Goal: Check status

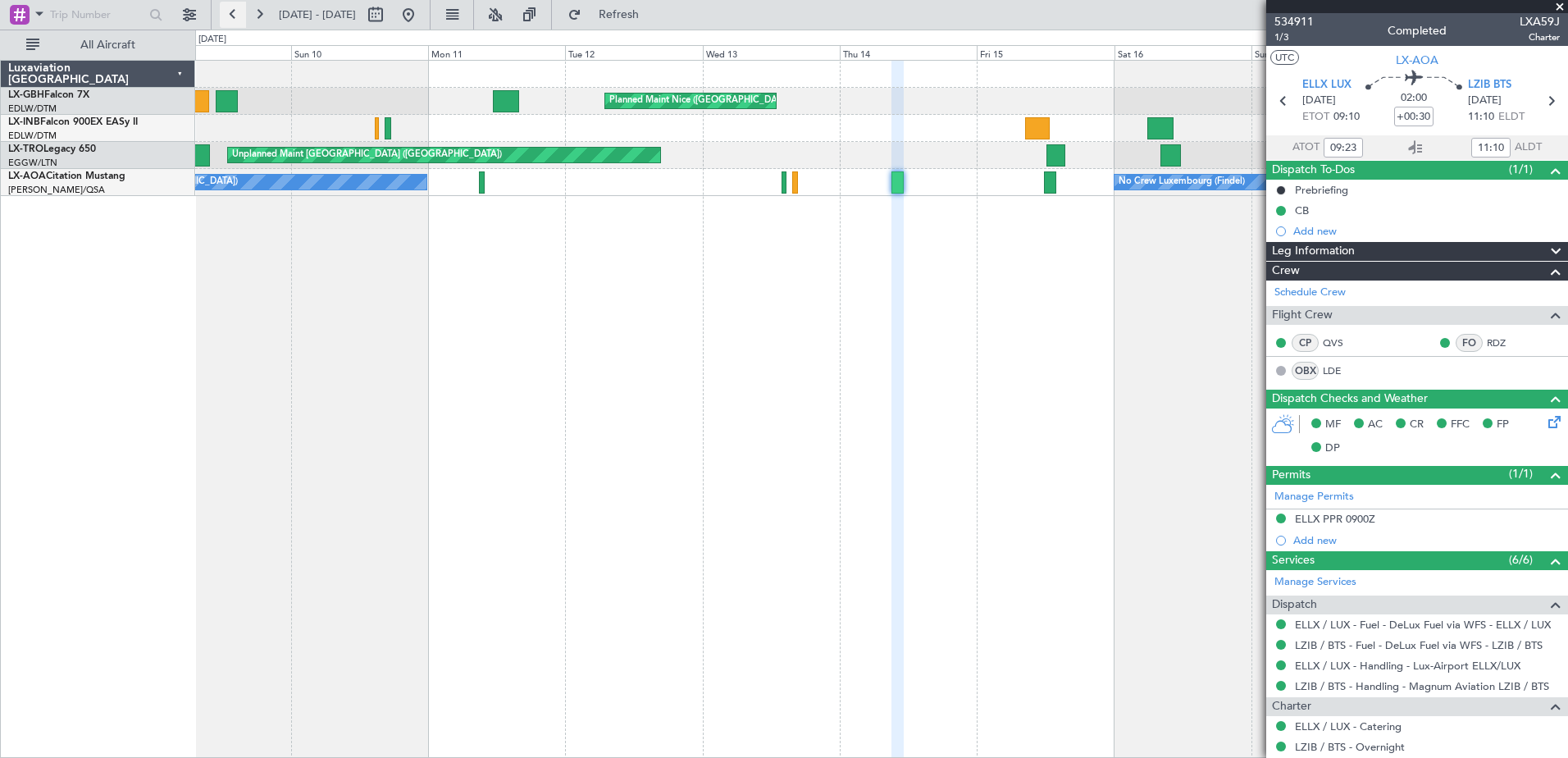
click at [242, 13] on button at bounding box center [232, 15] width 26 height 26
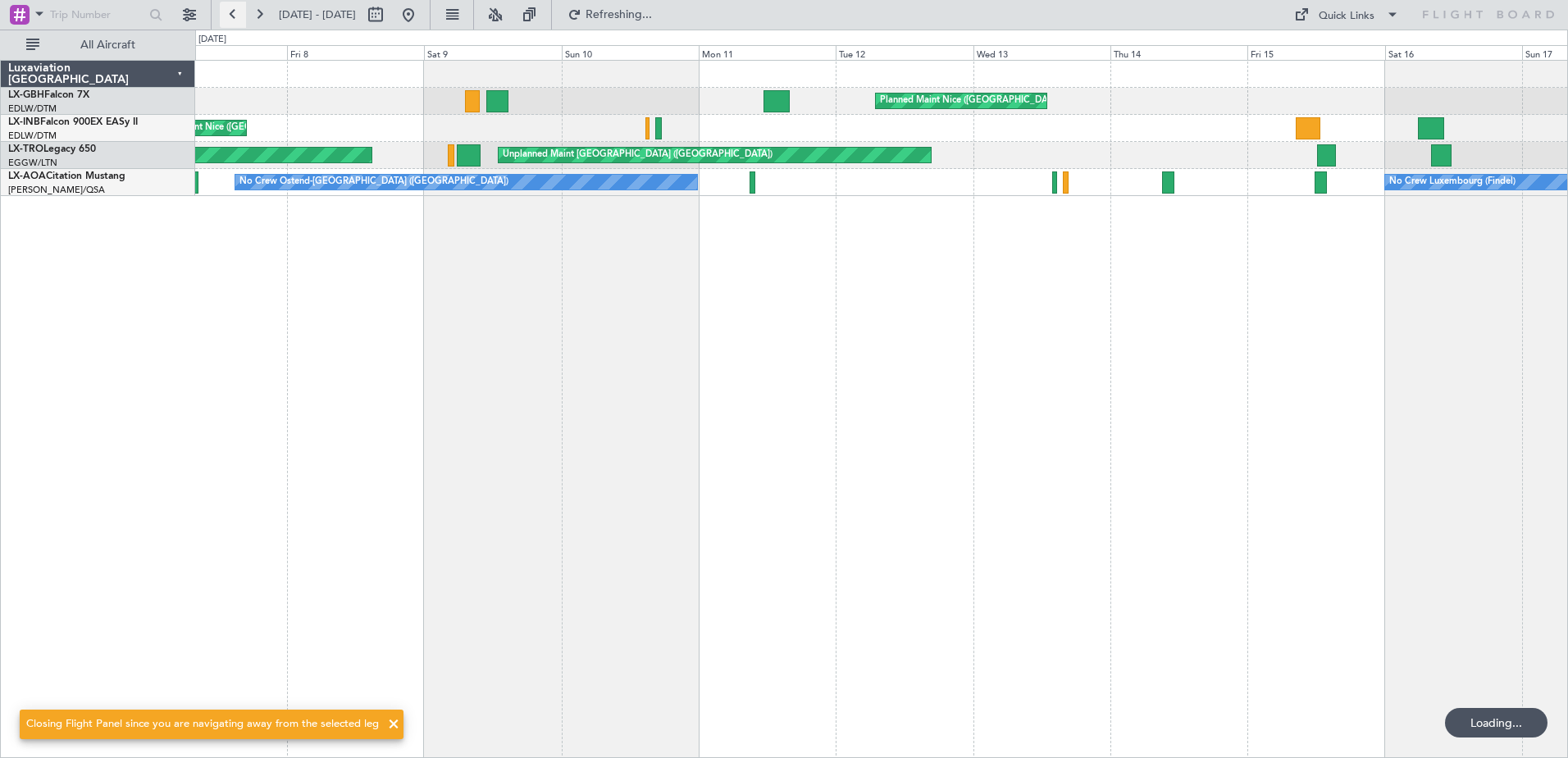
click at [242, 13] on button at bounding box center [232, 15] width 26 height 26
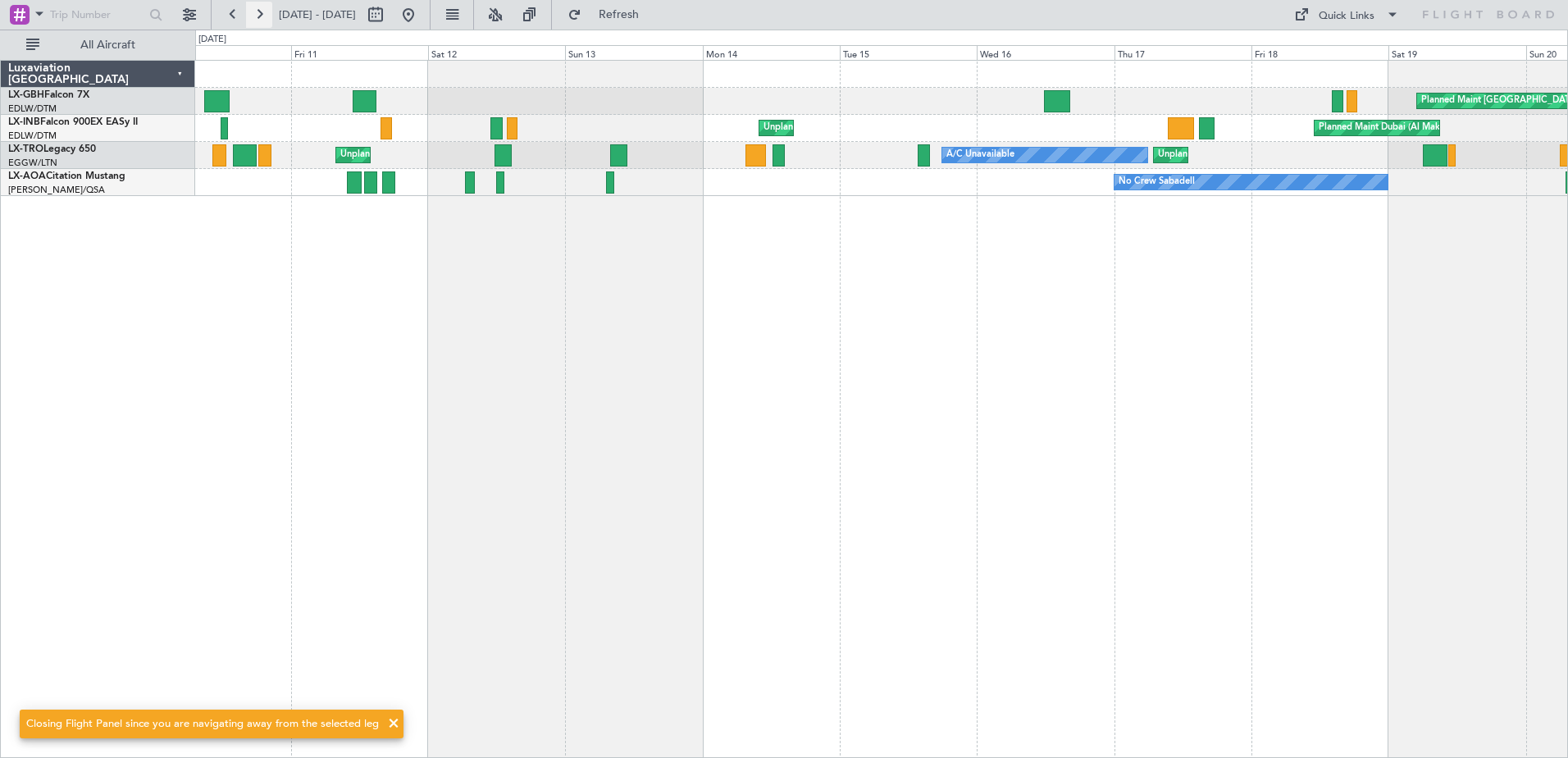
click at [267, 15] on button at bounding box center [259, 15] width 26 height 26
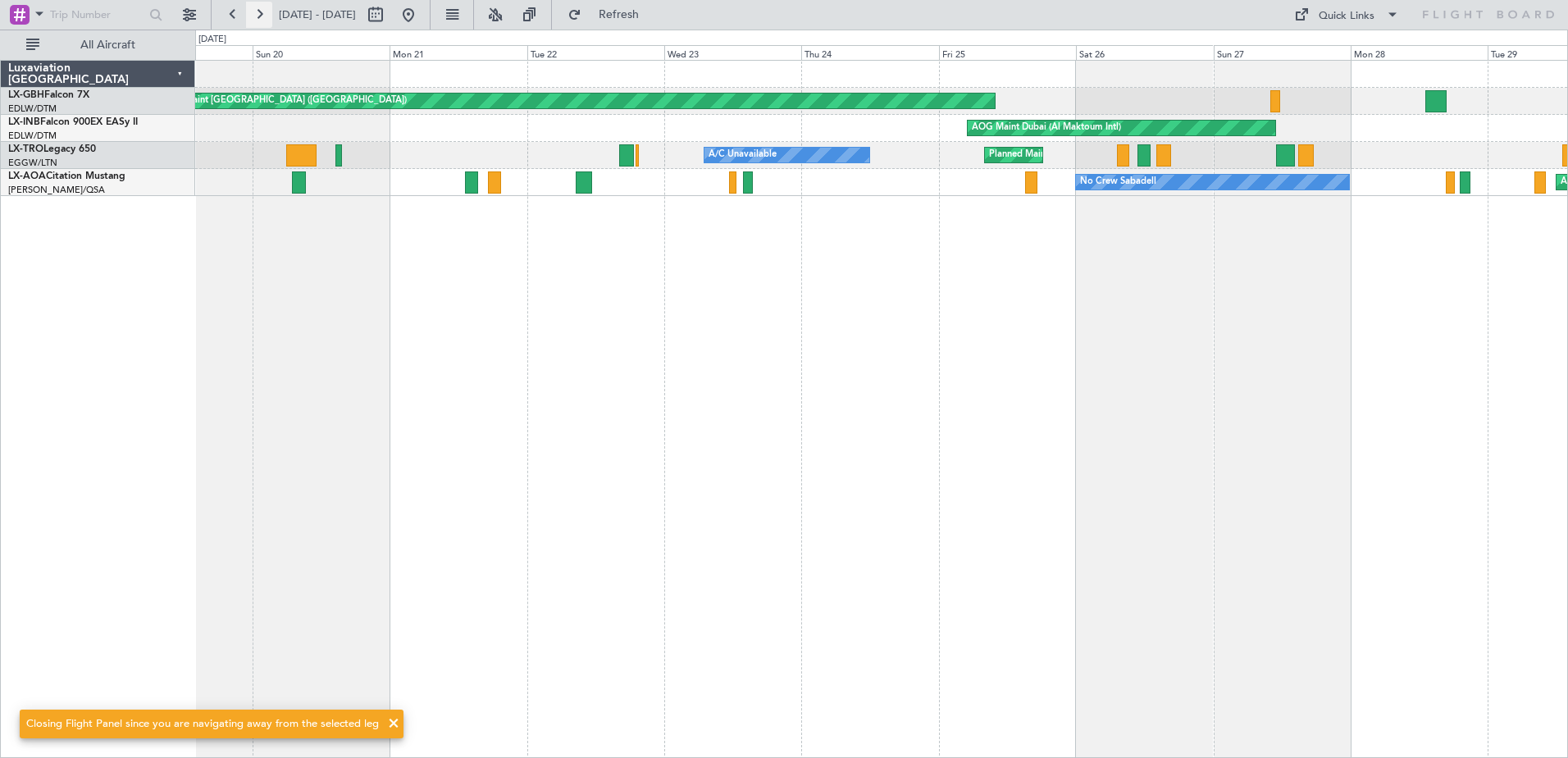
click at [267, 15] on button at bounding box center [259, 15] width 26 height 26
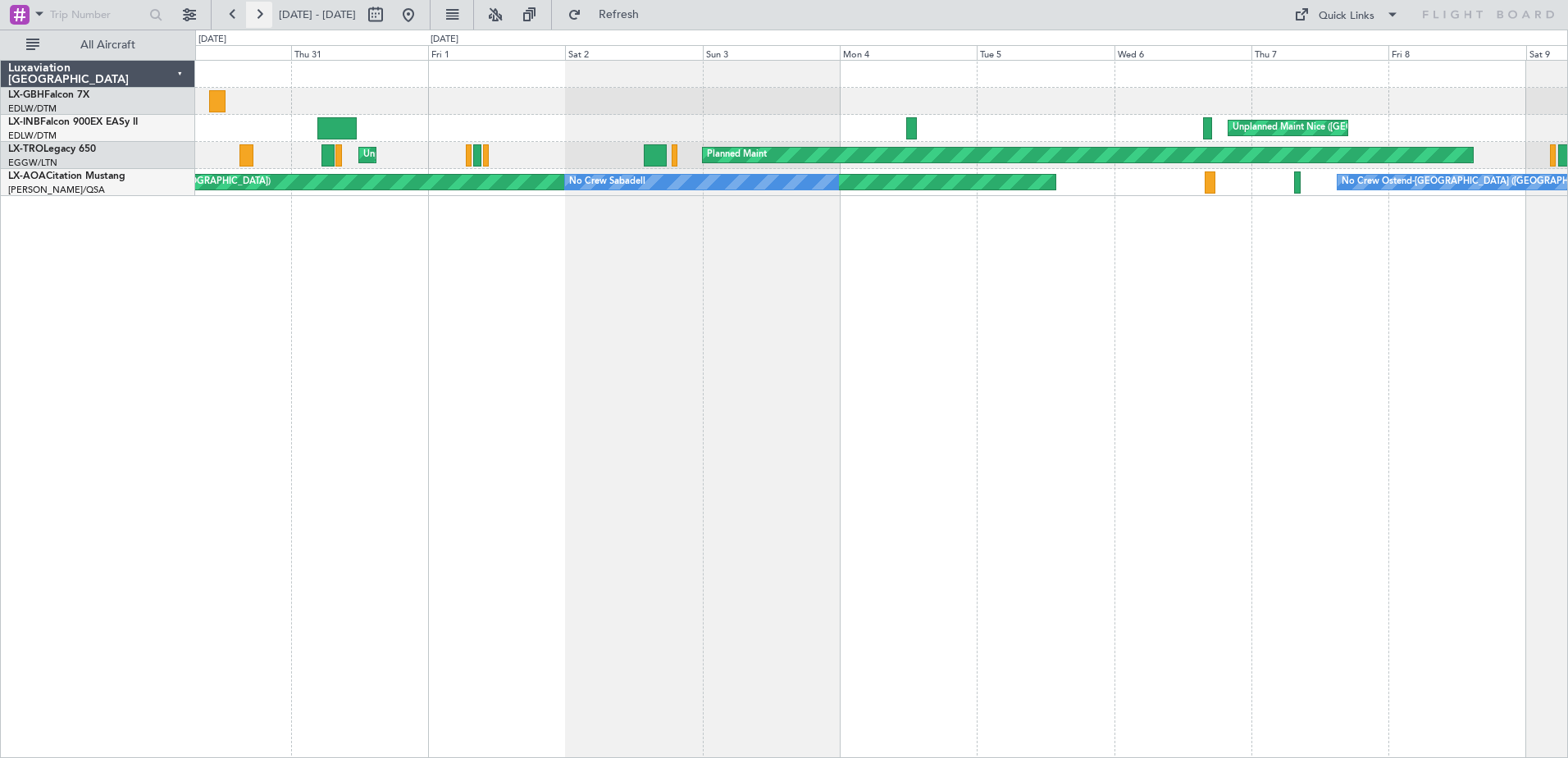
click at [267, 15] on button at bounding box center [259, 15] width 26 height 26
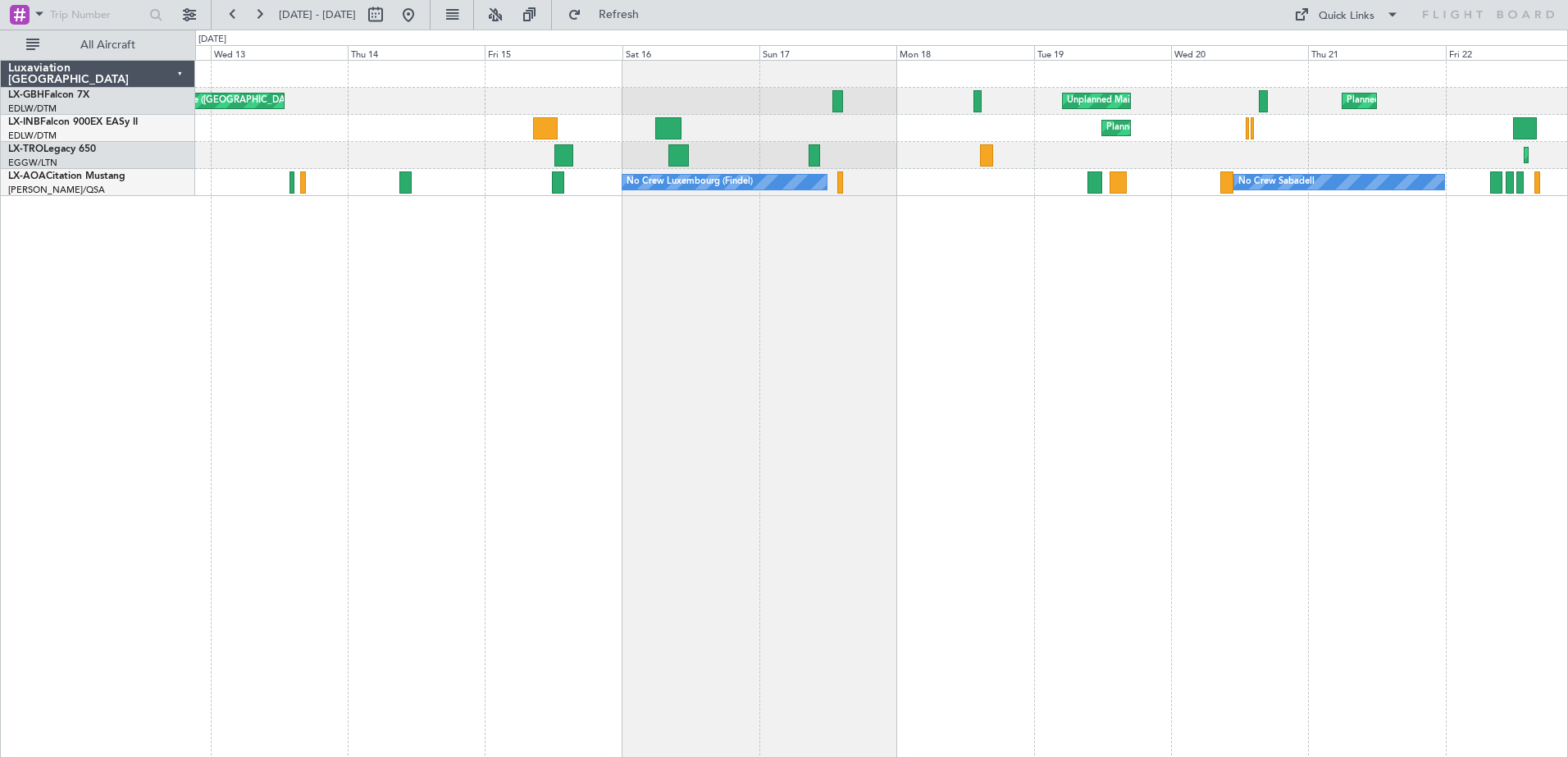
click at [757, 131] on div "Planned Maint Geneva (Cointrin) Unplanned Maint [GEOGRAPHIC_DATA] (Al Maktoum I…" at bounding box center [881, 129] width 1372 height 27
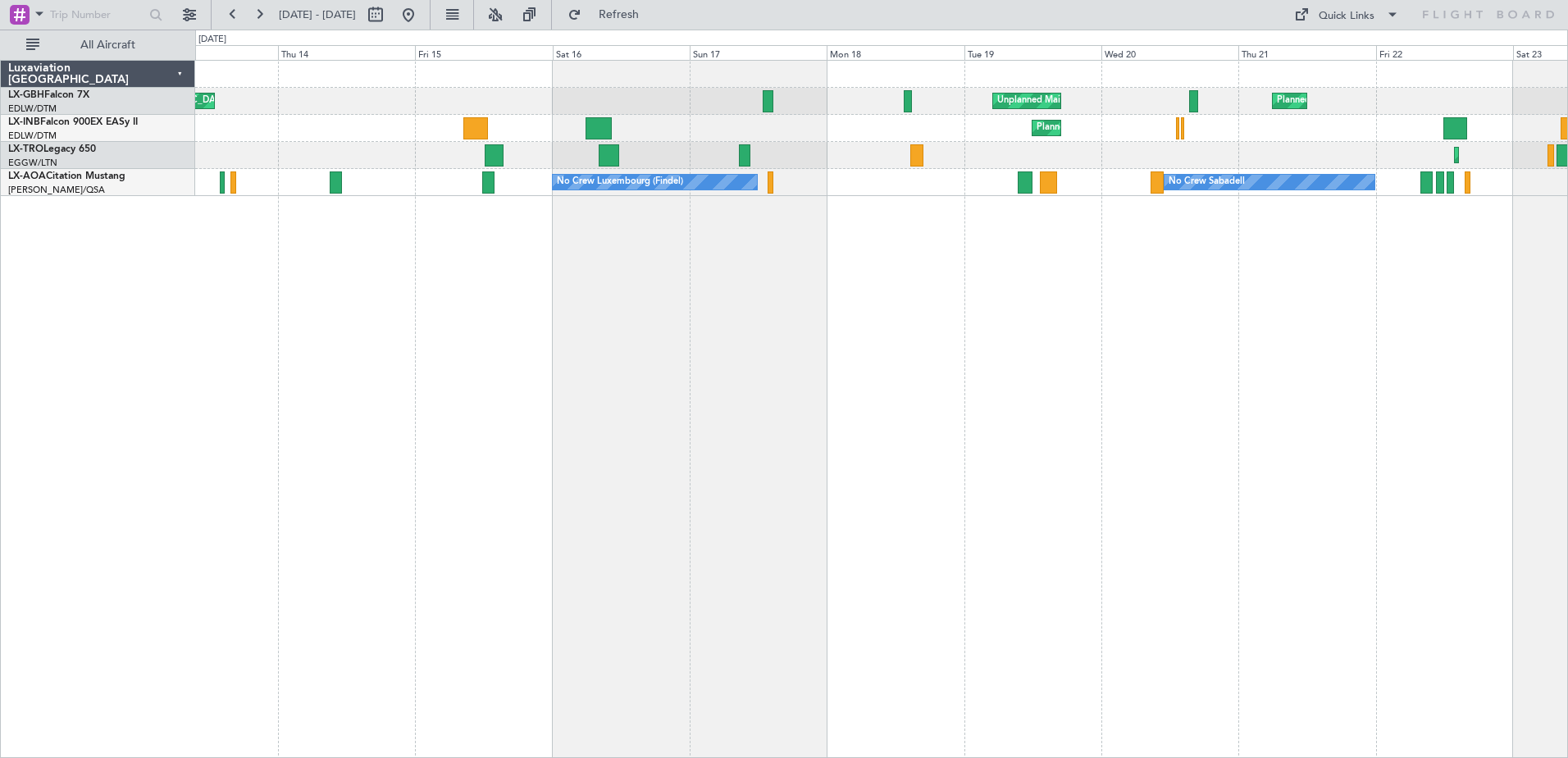
click at [1188, 140] on div "Planned Maint Geneva (Cointrin) Unplanned Maint [GEOGRAPHIC_DATA] (Al Maktoum I…" at bounding box center [881, 129] width 1372 height 27
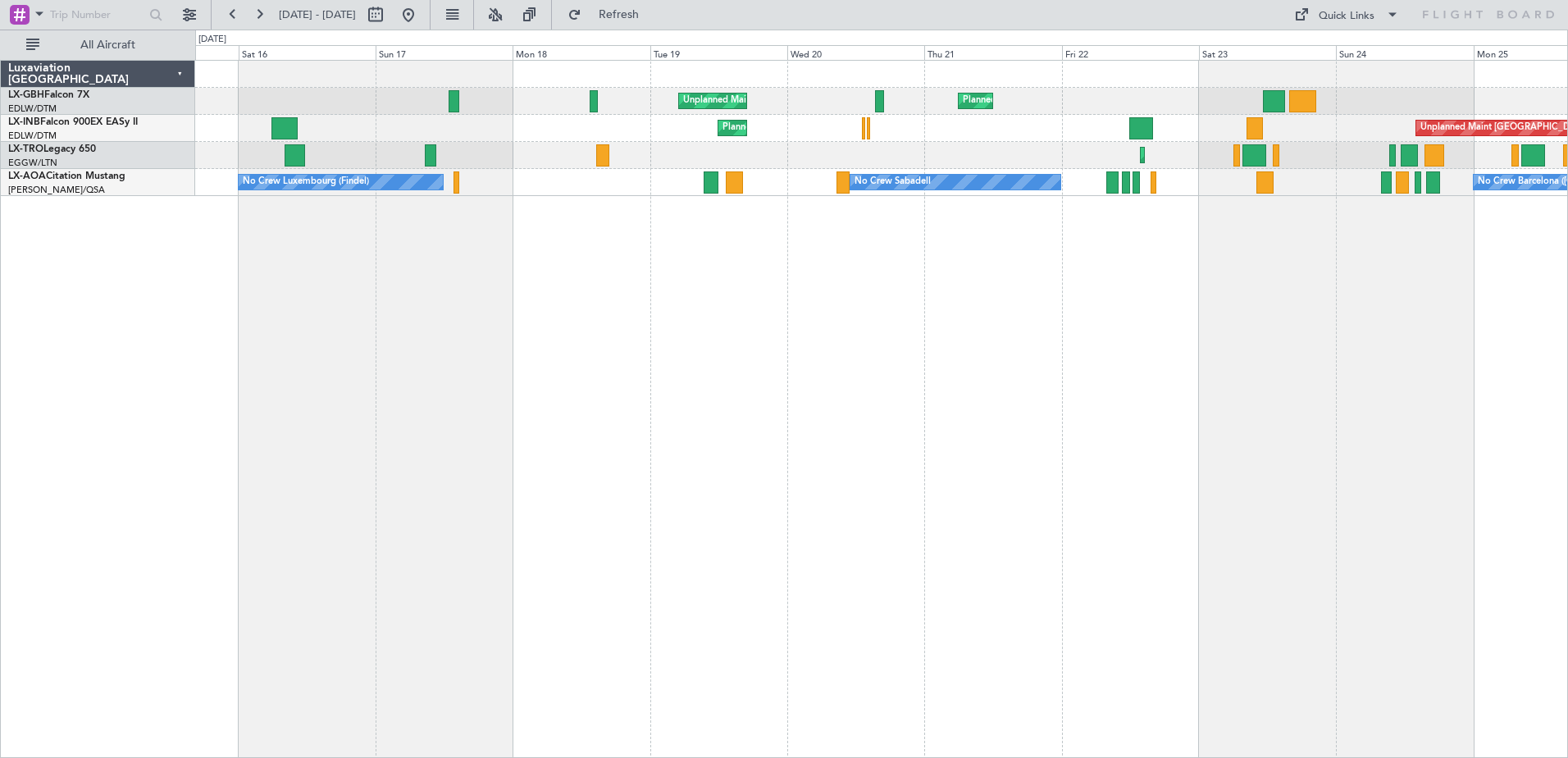
click at [1173, 143] on div "Unplanned Maint [GEOGRAPHIC_DATA] ([GEOGRAPHIC_DATA]) [GEOGRAPHIC_DATA] ([GEOGR…" at bounding box center [881, 128] width 1372 height 135
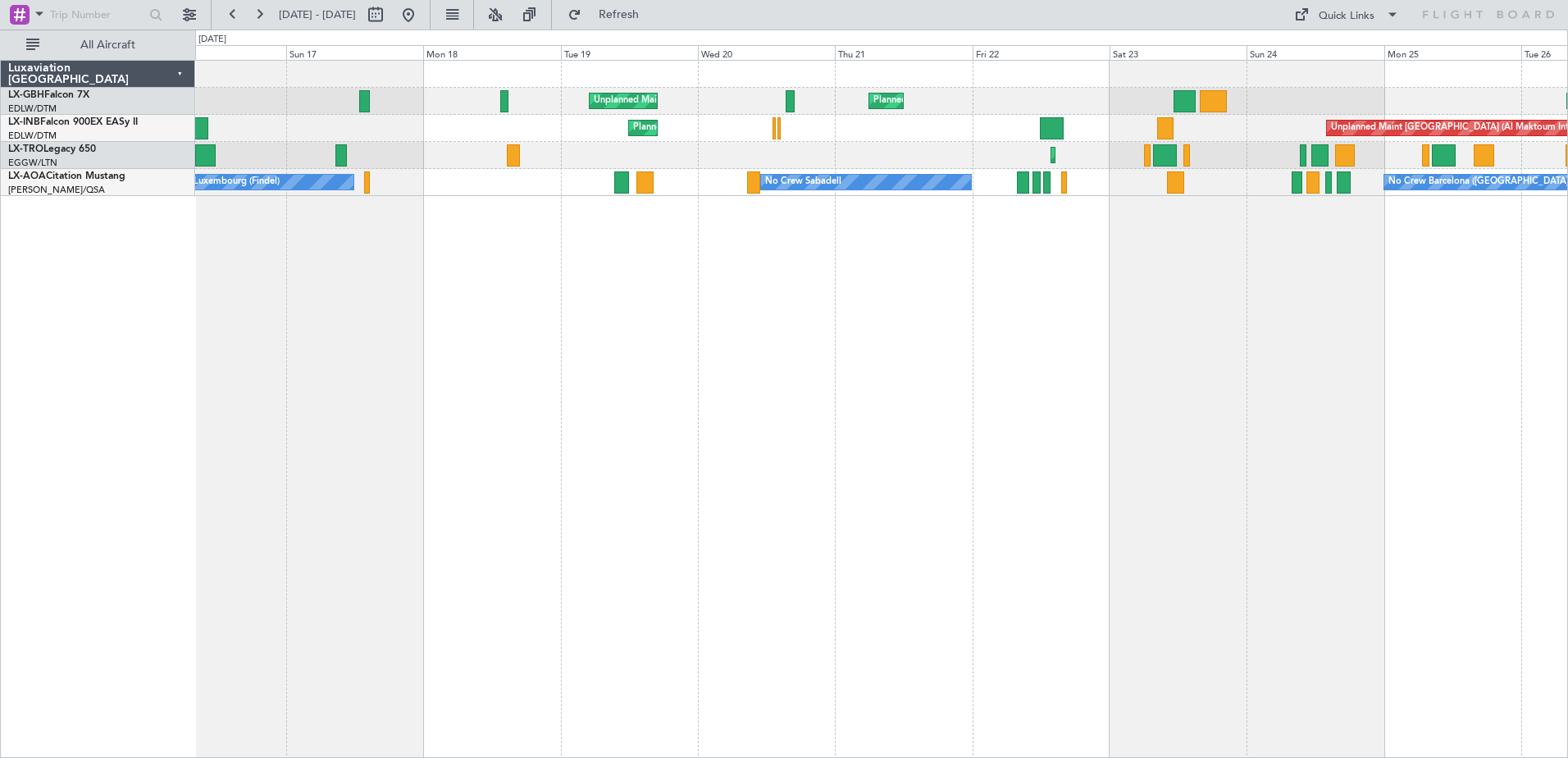
click at [1210, 150] on div "Unplanned Maint [GEOGRAPHIC_DATA] ([GEOGRAPHIC_DATA]) [GEOGRAPHIC_DATA] ([GEOGR…" at bounding box center [881, 128] width 1372 height 135
